Goal: Information Seeking & Learning: Learn about a topic

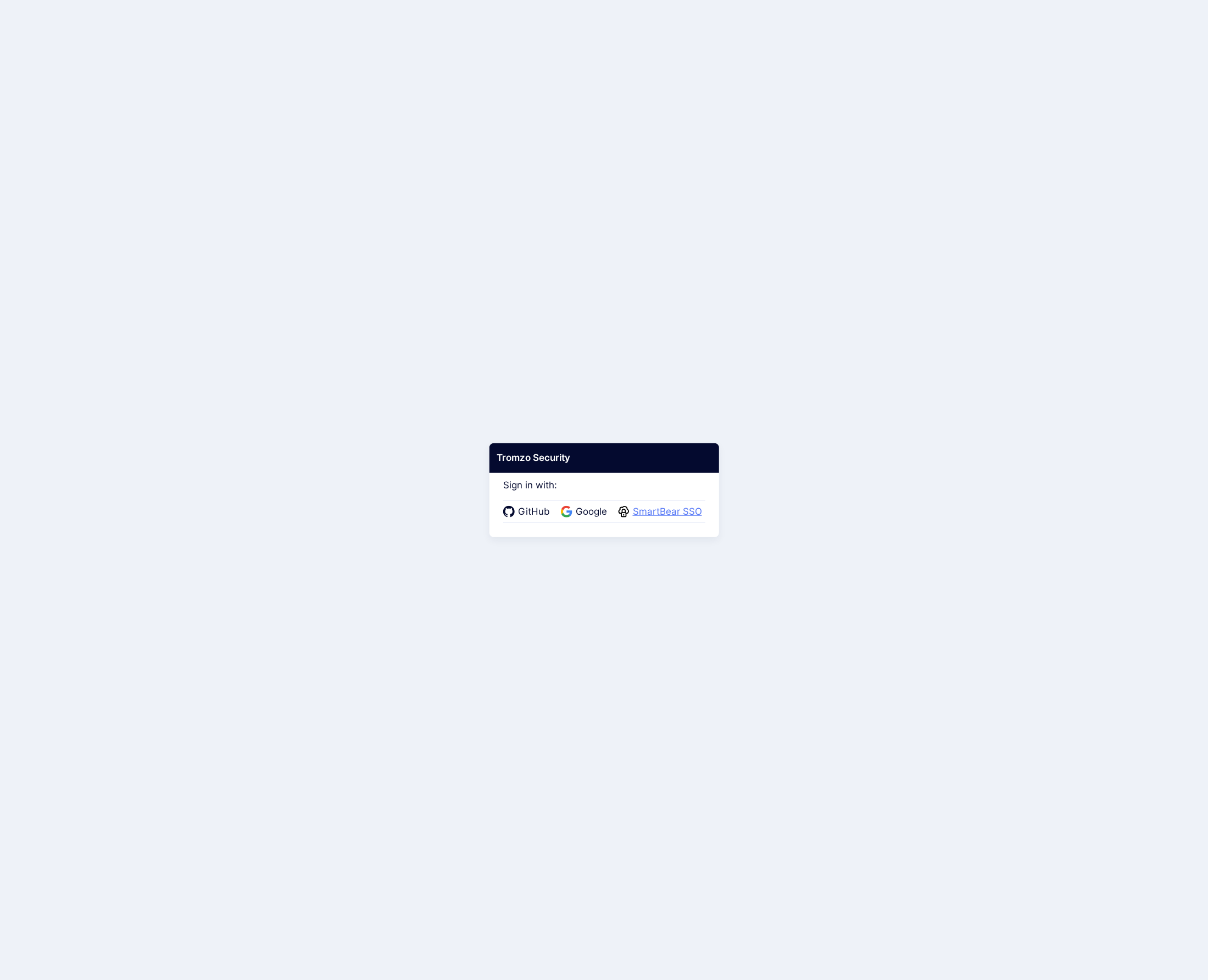
click at [686, 509] on span "SmartBear SSO" at bounding box center [668, 512] width 76 height 14
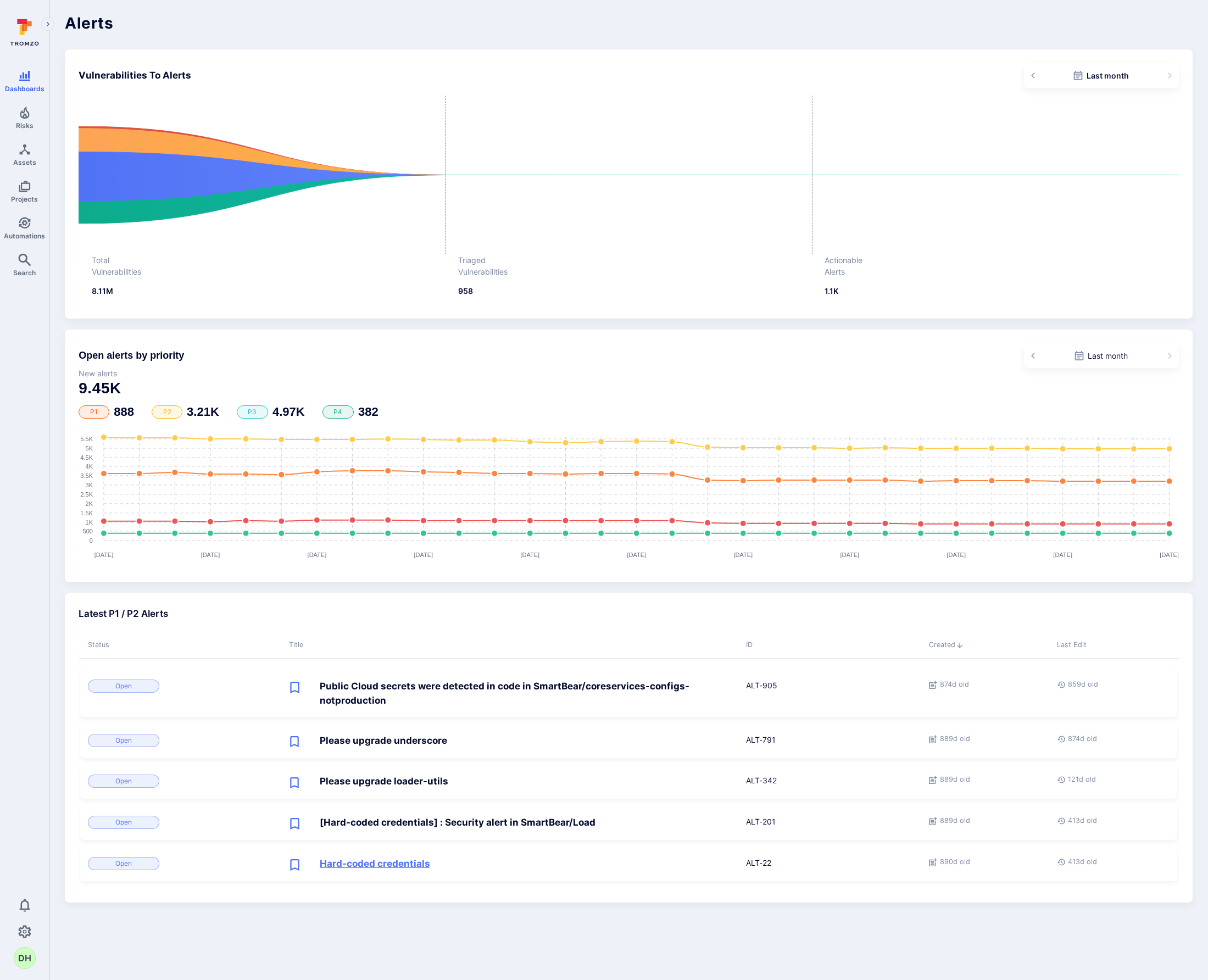
click at [392, 864] on link "Hard-coded credentials" at bounding box center [375, 864] width 111 height 14
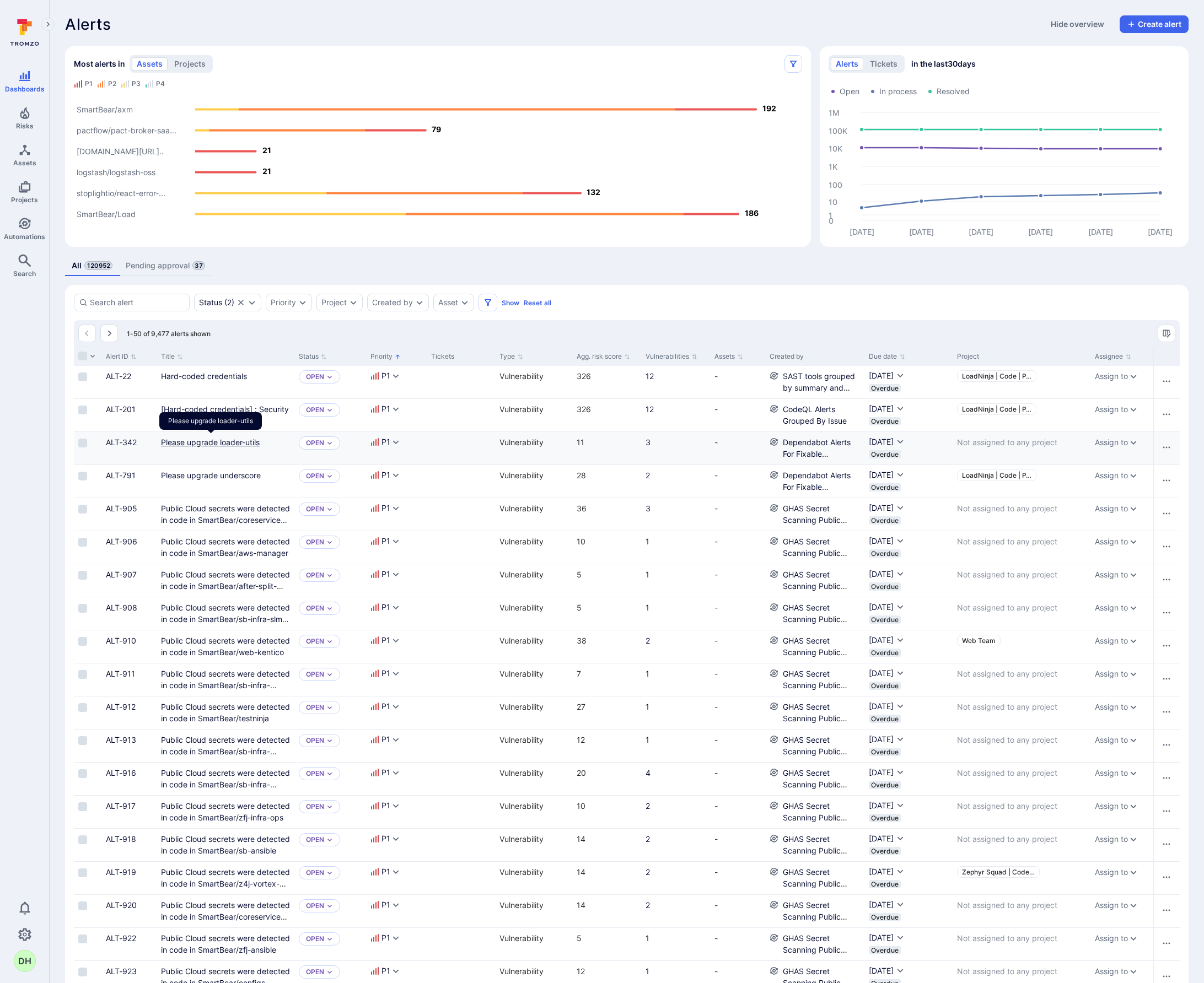
click at [216, 443] on link "Please upgrade loader-utils" at bounding box center [210, 442] width 99 height 9
click at [25, 189] on icon "Projects" at bounding box center [25, 187] width 12 height 12
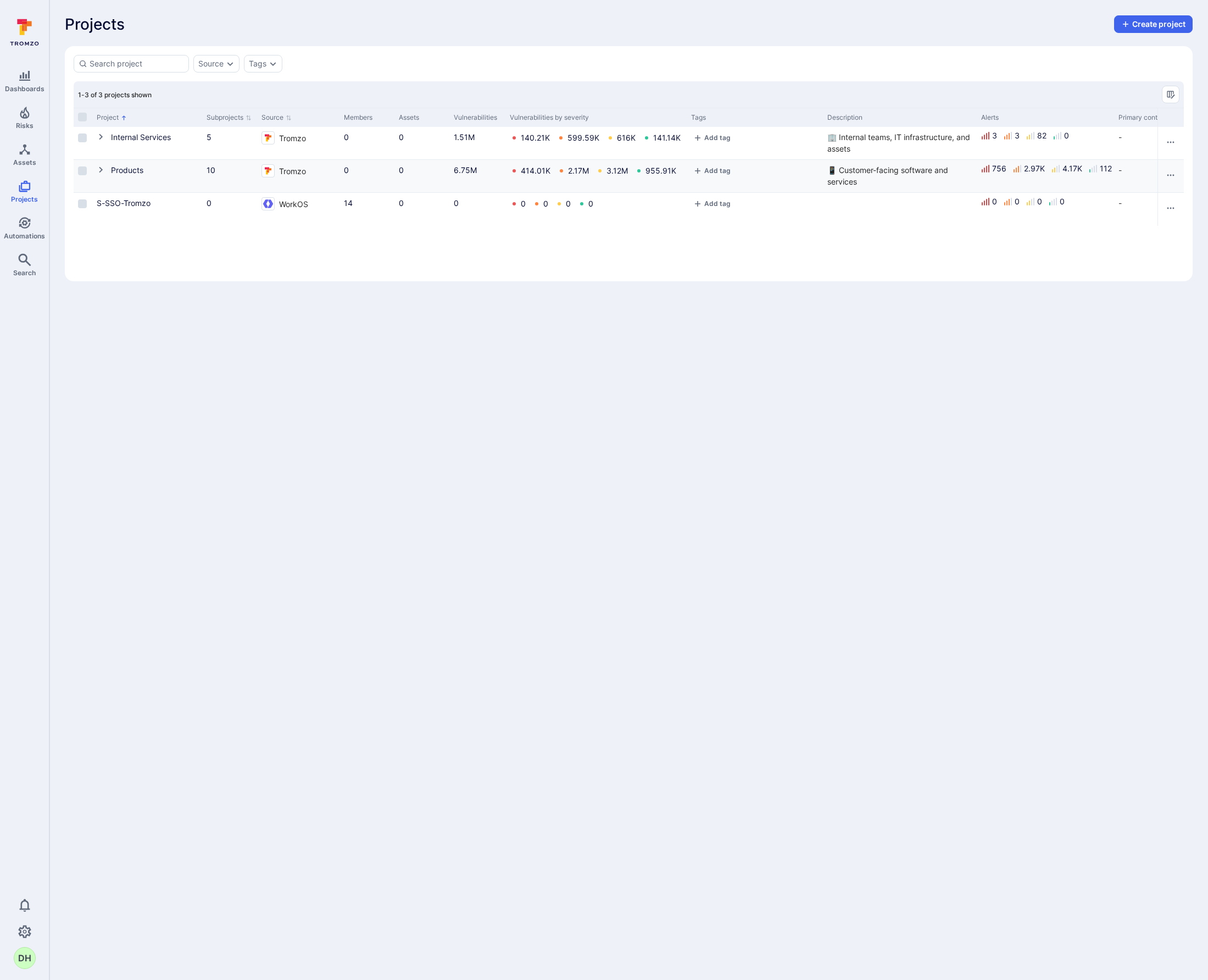
click at [101, 170] on icon "Cell for Project" at bounding box center [101, 170] width 4 height 6
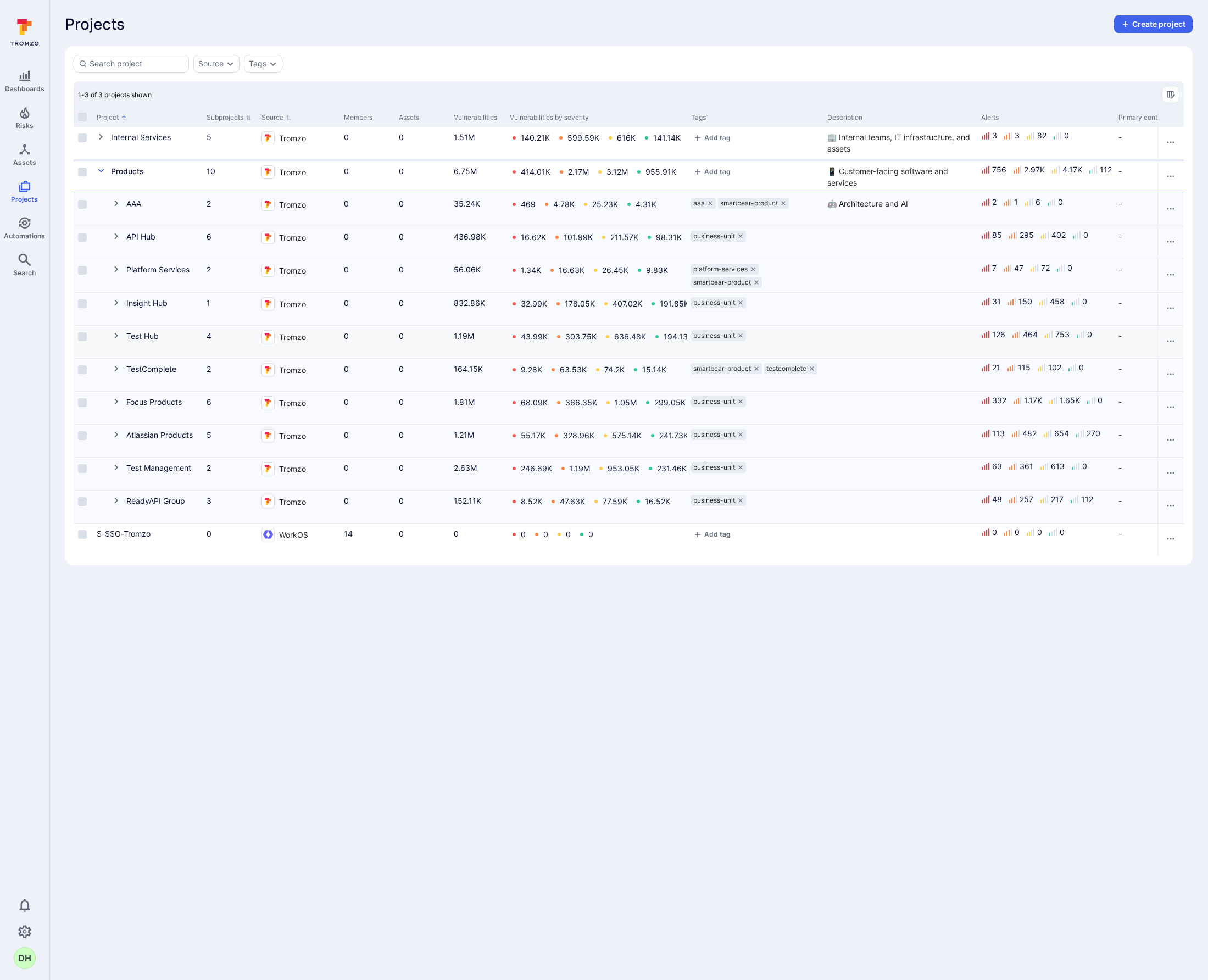
click at [116, 333] on icon "Cell for Project" at bounding box center [116, 336] width 4 height 6
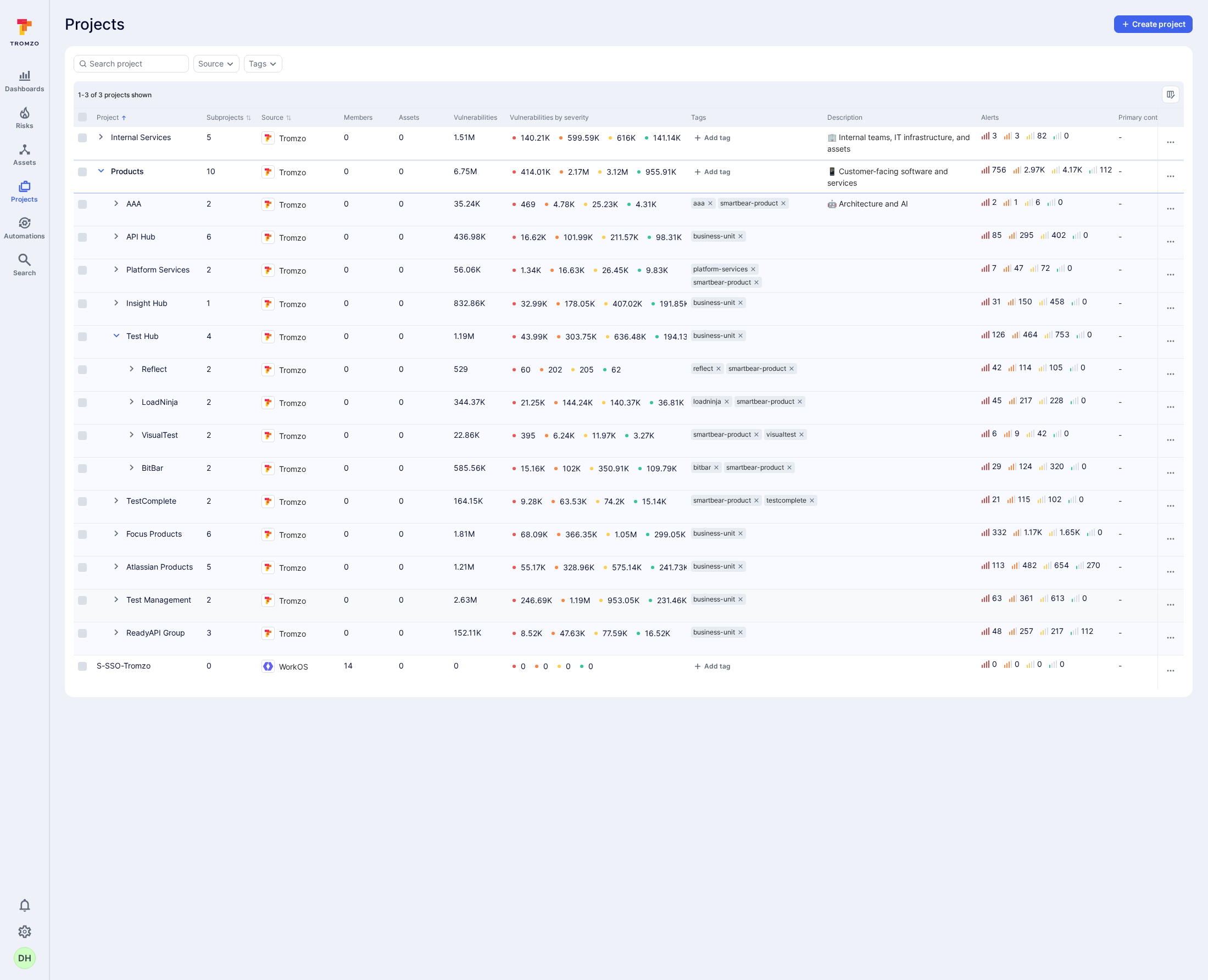
click at [117, 601] on icon "Cell for Project" at bounding box center [116, 600] width 9 height 9
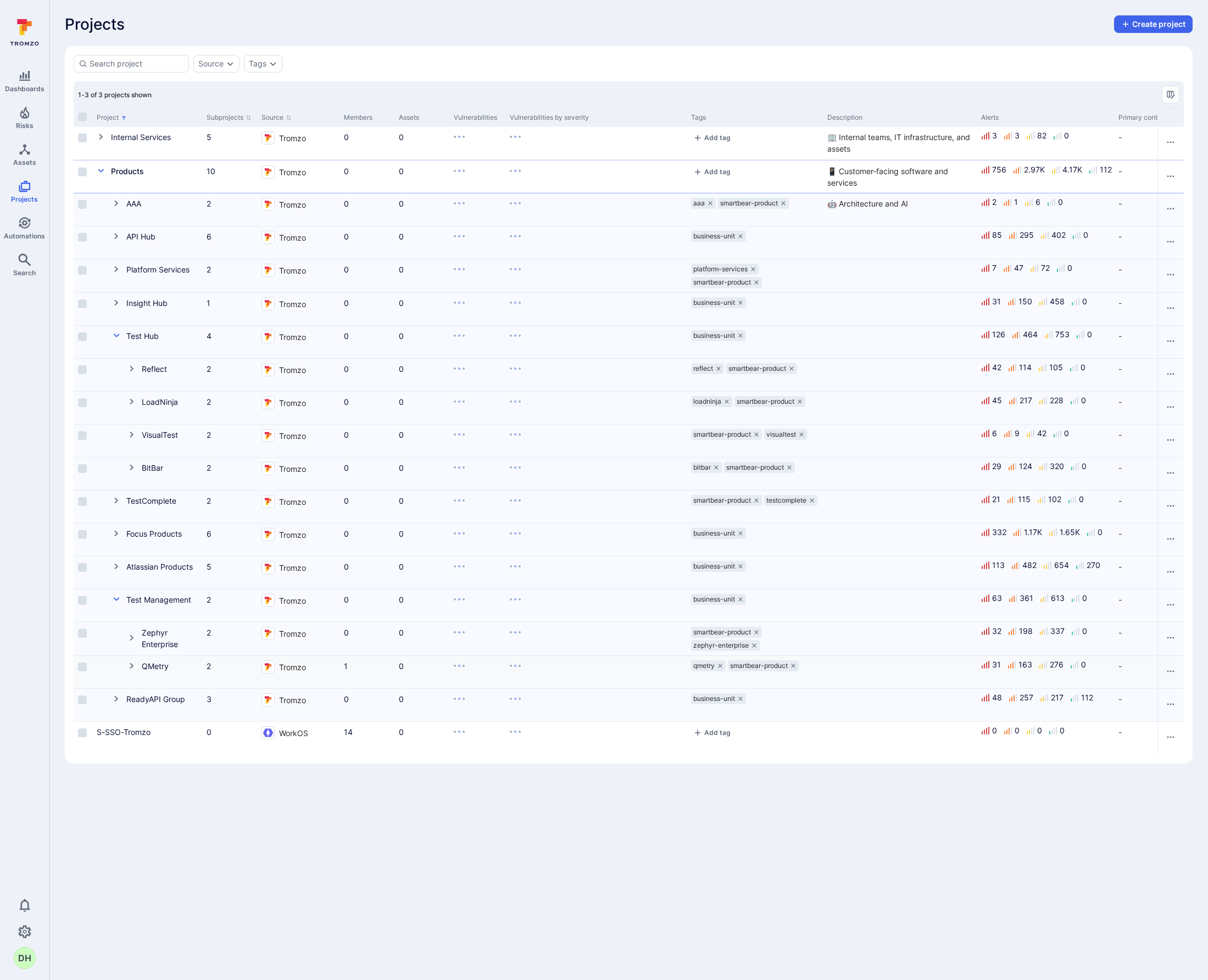
click at [134, 666] on icon "Cell for Project" at bounding box center [132, 666] width 9 height 9
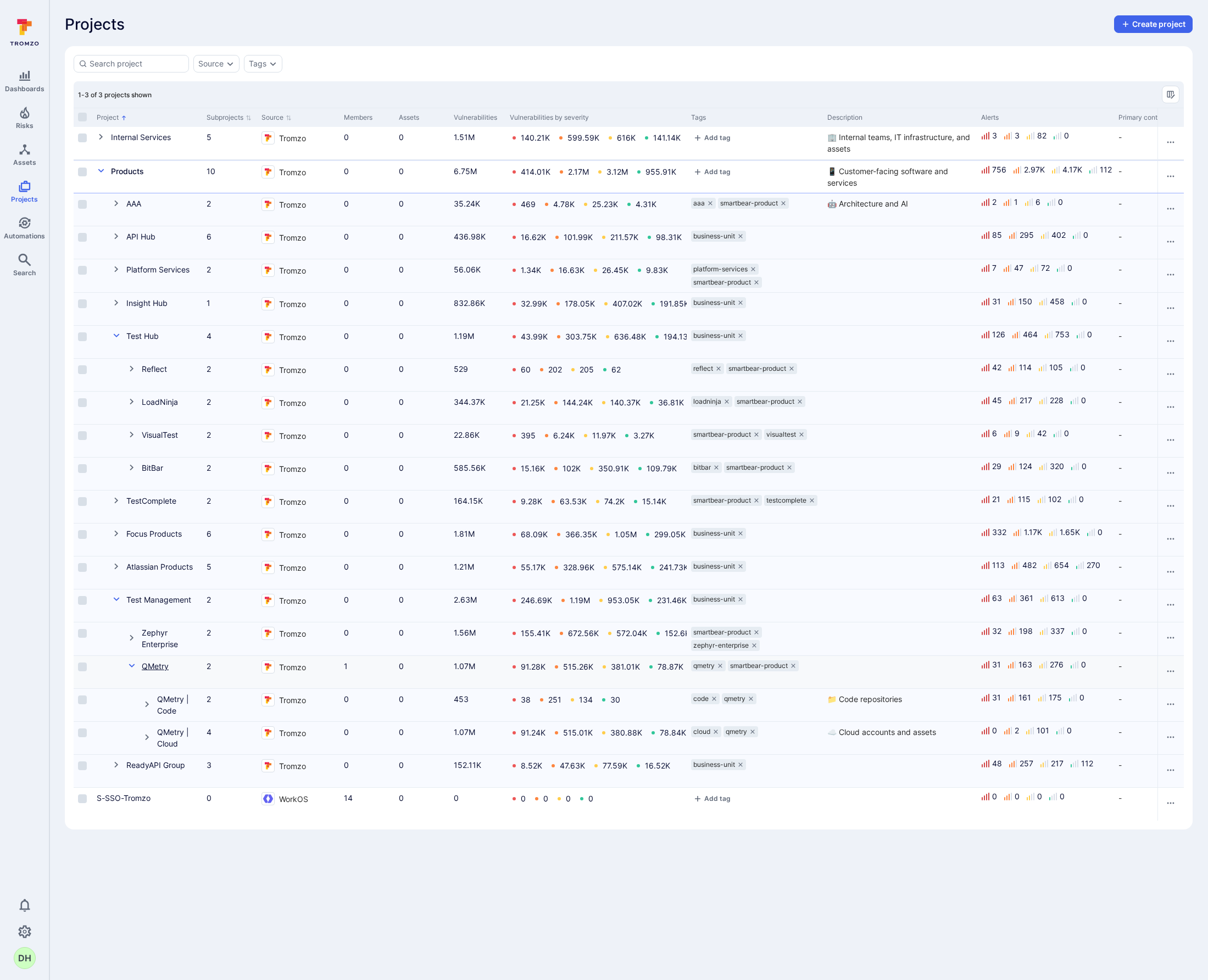
click at [161, 668] on link "QMetry" at bounding box center [155, 666] width 27 height 9
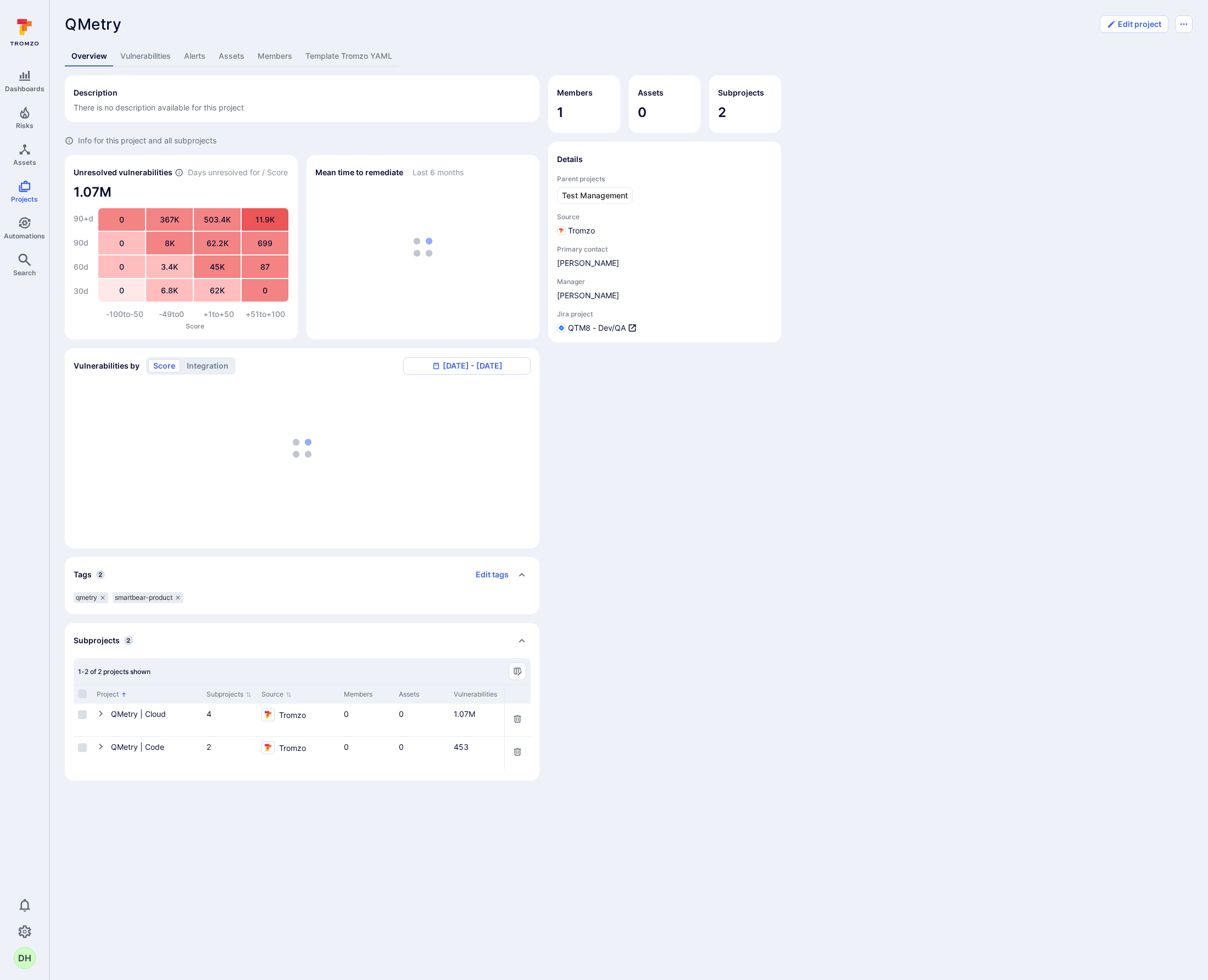
click at [196, 56] on link "Alerts" at bounding box center [195, 56] width 35 height 20
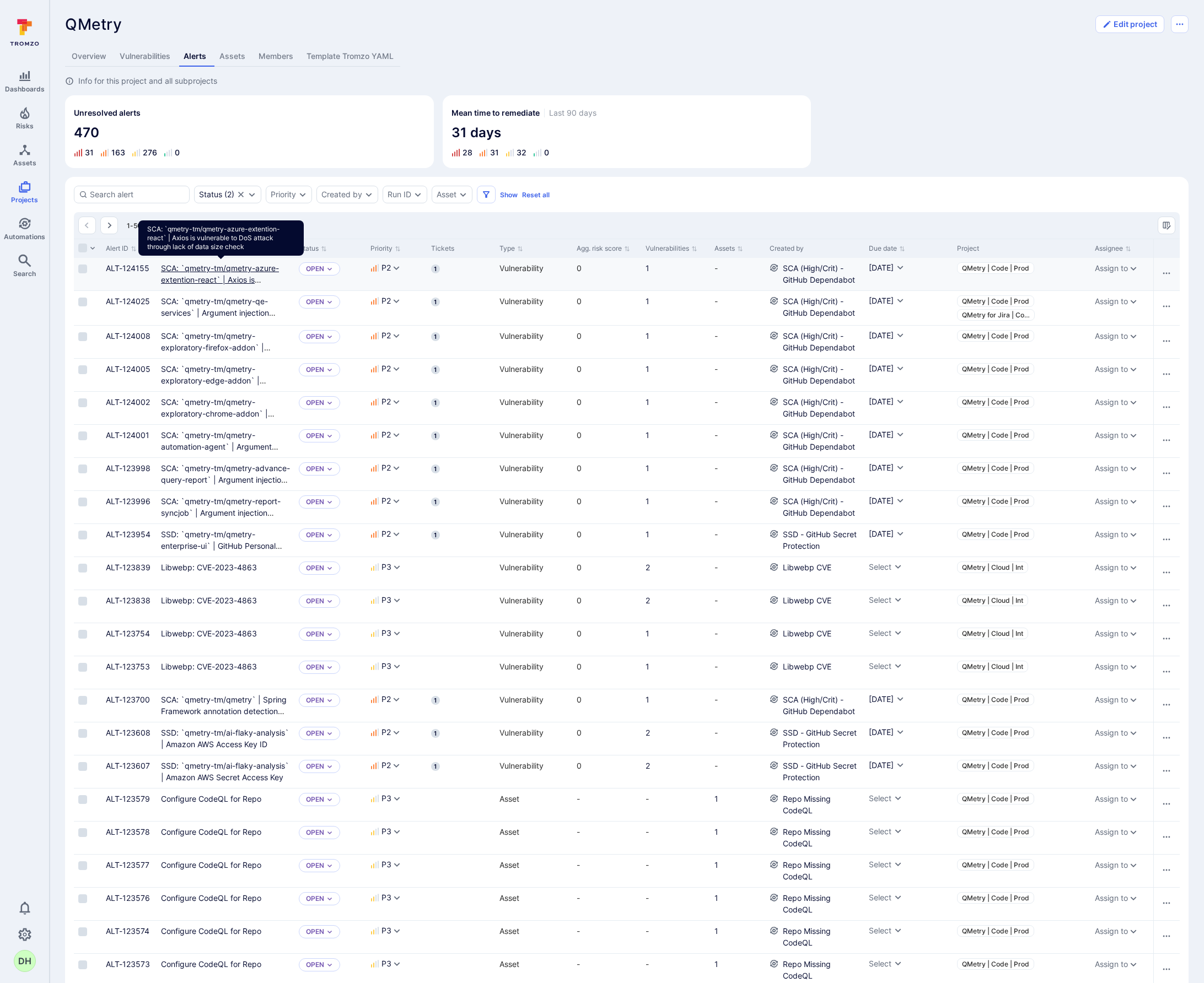
click at [225, 270] on link "SCA: `qmetry-tm/qmetry-azure-extention-react` | Axios is vulnerable to DoS atta…" at bounding box center [221, 285] width 120 height 44
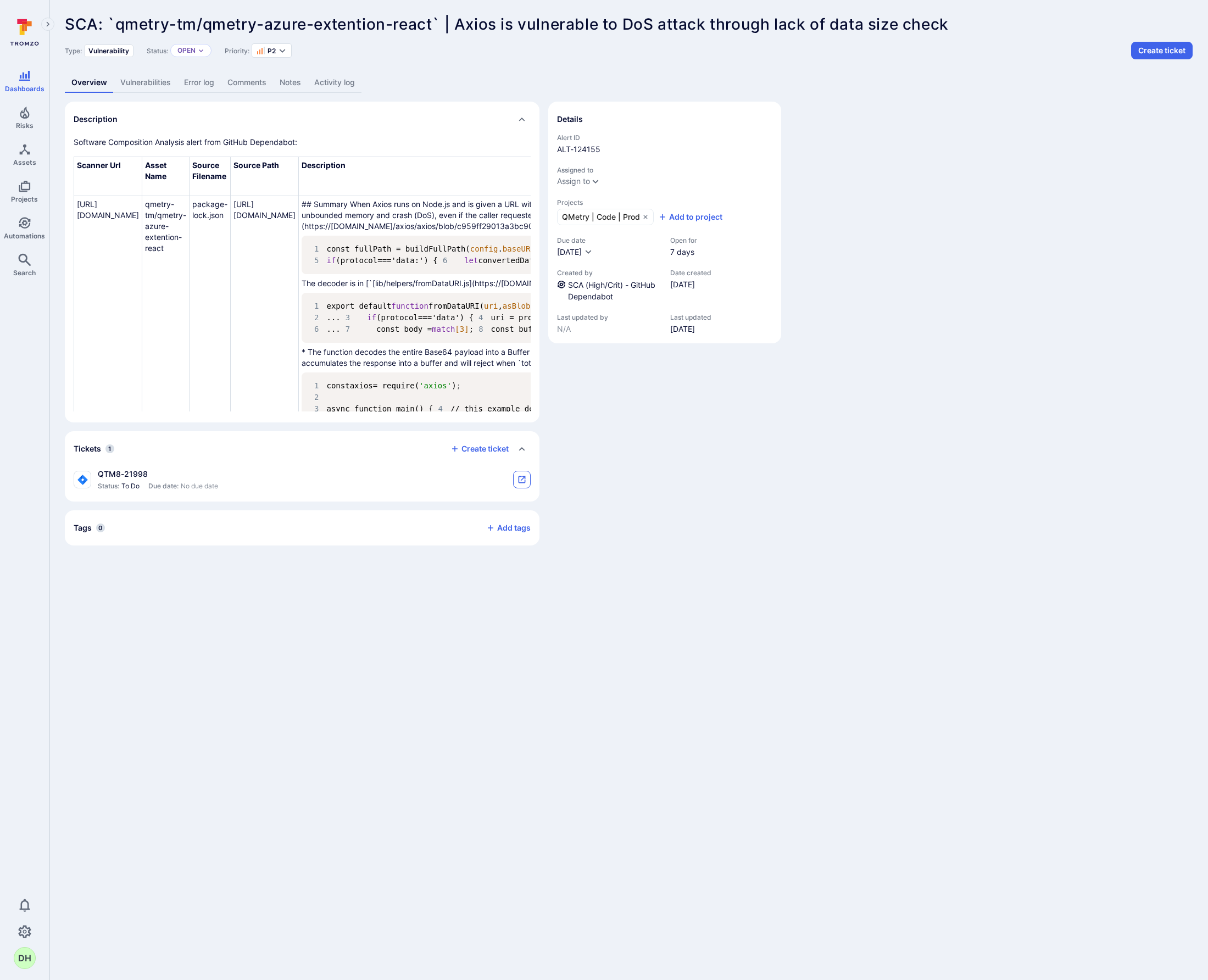
click at [522, 481] on icon "tickets card" at bounding box center [522, 480] width 9 height 9
